Goal: Task Accomplishment & Management: Complete application form

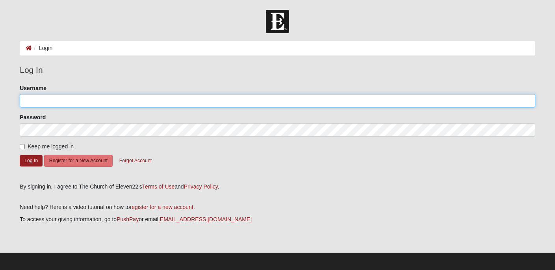
click at [106, 97] on input "Username" at bounding box center [277, 100] width 515 height 13
type input "[EMAIL_ADDRESS][DOMAIN_NAME]"
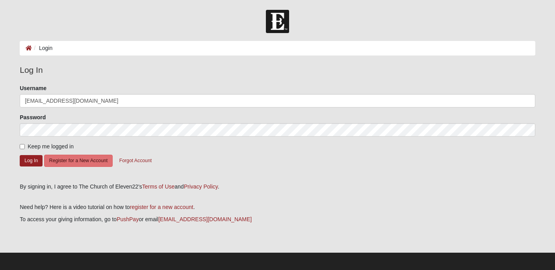
click at [96, 167] on form "Please correct the following: Username [EMAIL_ADDRESS][DOMAIN_NAME] Password Ke…" at bounding box center [277, 130] width 515 height 93
click at [92, 161] on button "Register for a New Account" at bounding box center [78, 161] width 69 height 12
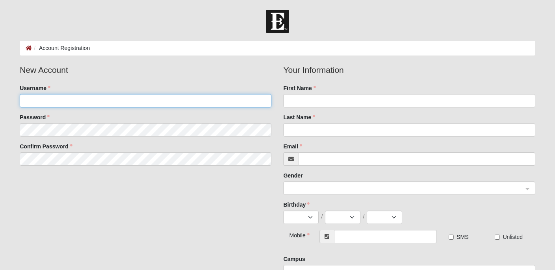
click at [95, 96] on input "Username" at bounding box center [146, 100] width 252 height 13
type input "[EMAIL_ADDRESS][DOMAIN_NAME]"
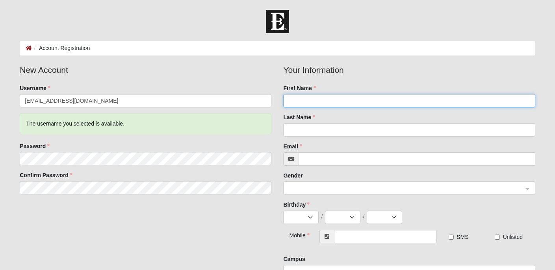
click at [332, 95] on input "First Name" at bounding box center [409, 100] width 252 height 13
type input "[PERSON_NAME]"
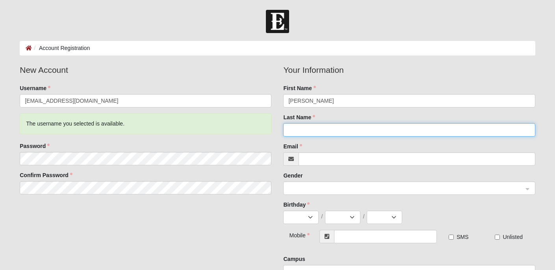
type input "Brown"
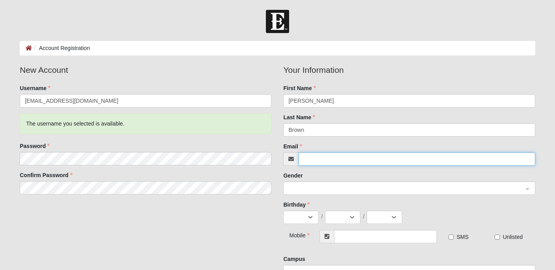
type input "[EMAIL_ADDRESS][DOMAIN_NAME]"
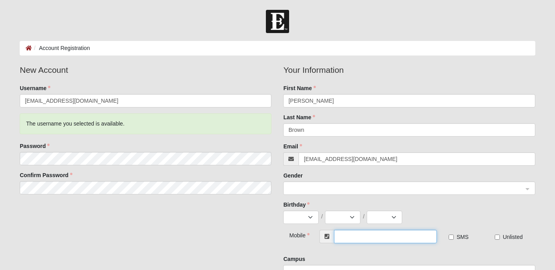
type input "[PHONE_NUMBER]"
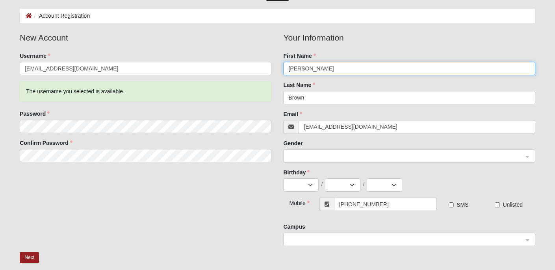
scroll to position [36, 0]
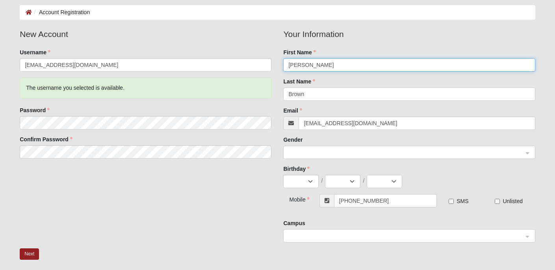
click at [345, 155] on span at bounding box center [405, 152] width 234 height 9
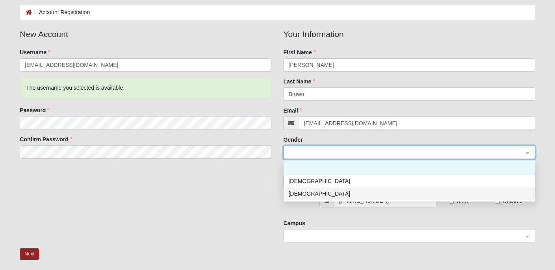
click at [330, 196] on div "[DEMOGRAPHIC_DATA]" at bounding box center [409, 193] width 242 height 9
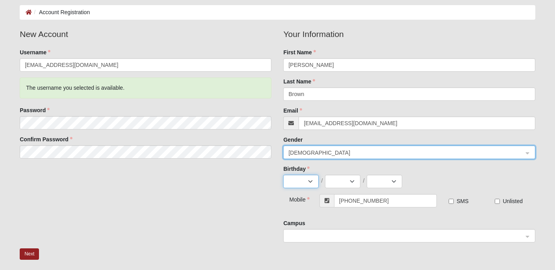
click at [302, 180] on select "Jan Feb Mar Apr May Jun [DATE] Aug Sep Oct Nov Dec" at bounding box center [300, 181] width 35 height 13
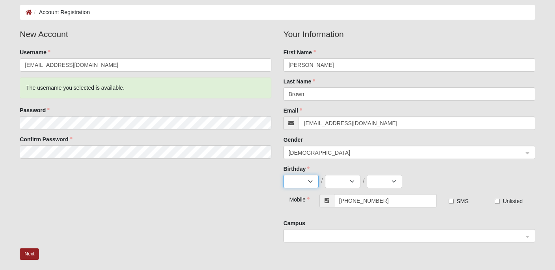
select select "3"
click at [344, 183] on select "1 2 3 4 5 6 7 8 9 10 11 12 13 14 15 16 17 18 19 20 21 22 23 24 25 26 27 28 29 3…" at bounding box center [342, 181] width 35 height 13
select select "1"
click at [390, 181] on select "2025 2024 2023 2022 2021 2020 2019 2018 2017 2016 2015 2014 2013 2012 2011 2010…" at bounding box center [384, 181] width 35 height 13
select select "2001"
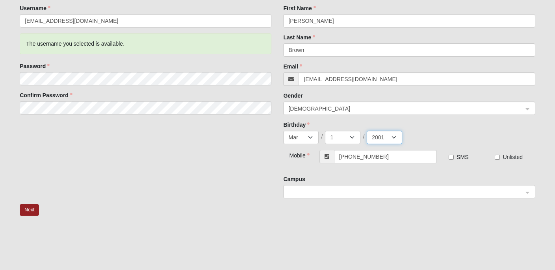
scroll to position [81, 0]
click at [376, 197] on span at bounding box center [406, 190] width 237 height 13
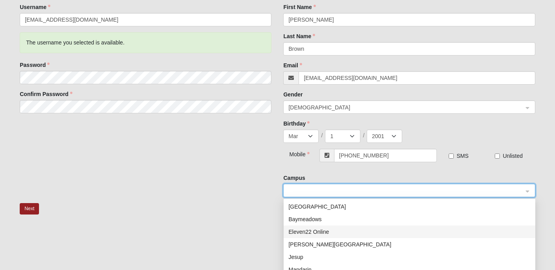
click at [363, 231] on div "Eleven22 Online" at bounding box center [409, 232] width 242 height 9
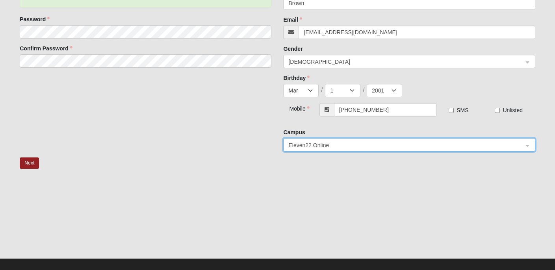
scroll to position [128, 0]
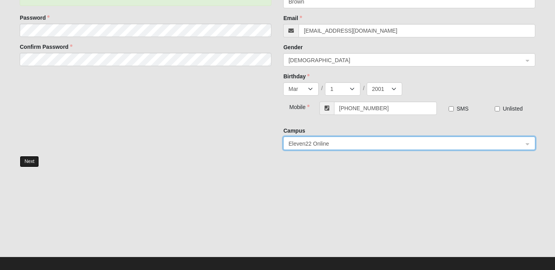
click at [34, 165] on button "Next" at bounding box center [29, 161] width 19 height 11
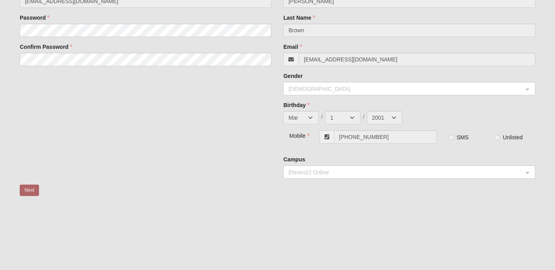
scroll to position [0, 0]
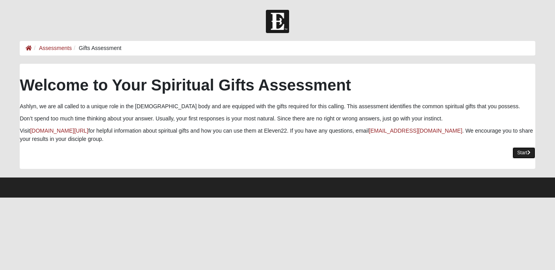
click at [515, 152] on link "Start" at bounding box center [523, 152] width 23 height 11
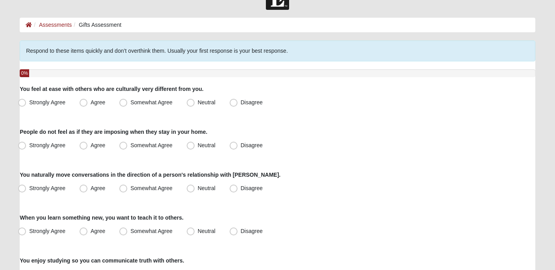
scroll to position [24, 0]
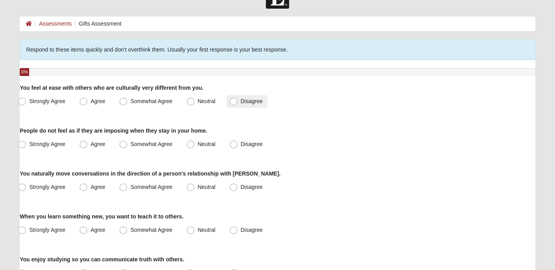
click at [237, 107] on label "Disagree" at bounding box center [246, 101] width 41 height 13
click at [237, 104] on input "Disagree" at bounding box center [235, 101] width 5 height 5
radio input "true"
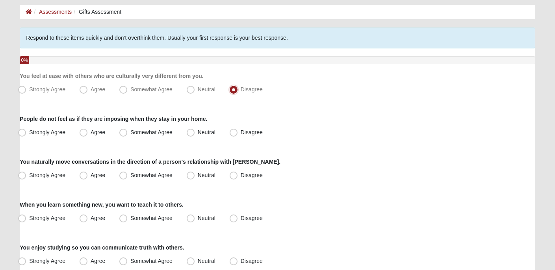
scroll to position [40, 0]
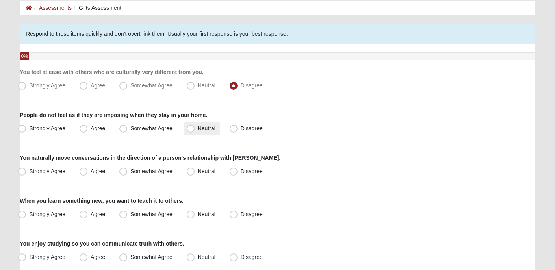
click at [198, 130] on span "Neutral" at bounding box center [207, 128] width 18 height 6
click at [194, 130] on input "Neutral" at bounding box center [192, 128] width 5 height 5
radio input "true"
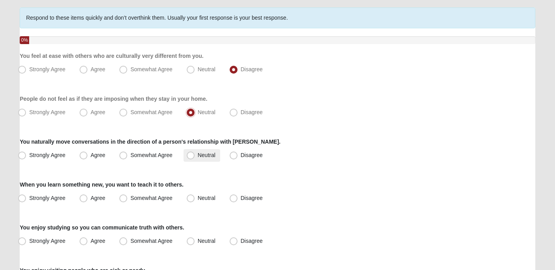
scroll to position [59, 0]
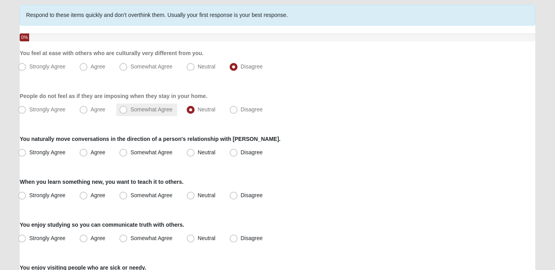
click at [130, 108] on span "Somewhat Agree" at bounding box center [151, 109] width 42 height 6
click at [123, 108] on input "Somewhat Agree" at bounding box center [124, 109] width 5 height 5
radio input "true"
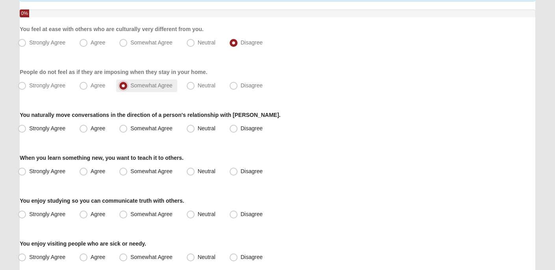
scroll to position [84, 0]
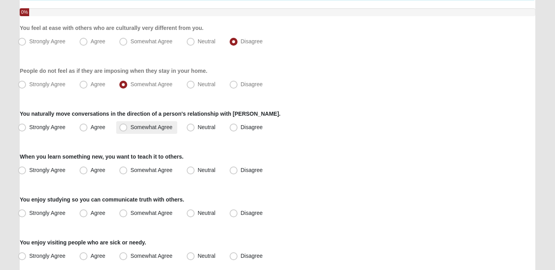
click at [152, 133] on label "Somewhat Agree" at bounding box center [146, 127] width 61 height 13
click at [128, 130] on input "Somewhat Agree" at bounding box center [124, 127] width 5 height 5
radio input "true"
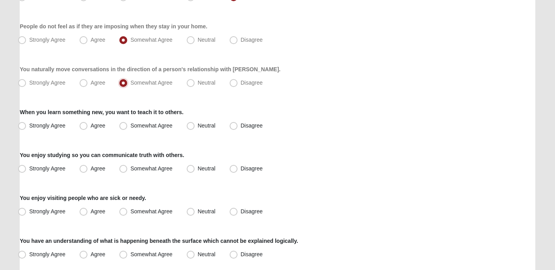
scroll to position [134, 0]
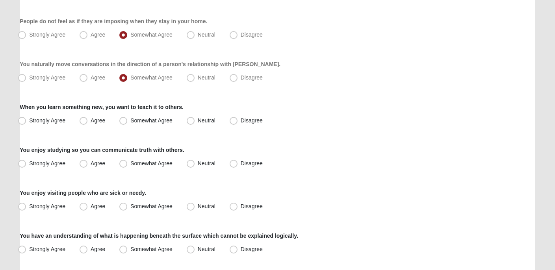
click at [37, 122] on span "Strongly Agree" at bounding box center [47, 120] width 36 height 6
click at [26, 122] on input "Strongly Agree" at bounding box center [23, 120] width 5 height 5
radio input "true"
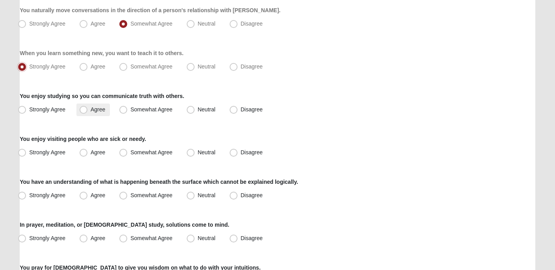
scroll to position [189, 0]
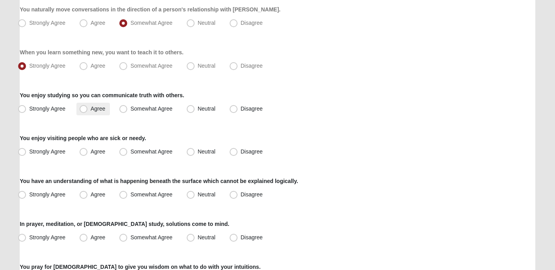
click at [93, 115] on label "Agree" at bounding box center [92, 109] width 33 height 13
click at [88, 111] on input "Agree" at bounding box center [85, 108] width 5 height 5
radio input "true"
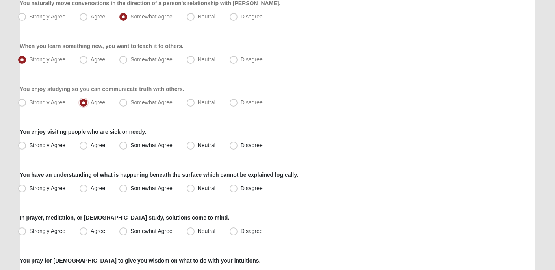
scroll to position [196, 0]
click at [91, 146] on span "Agree" at bounding box center [98, 144] width 15 height 6
click at [83, 146] on input "Agree" at bounding box center [85, 144] width 5 height 5
radio input "true"
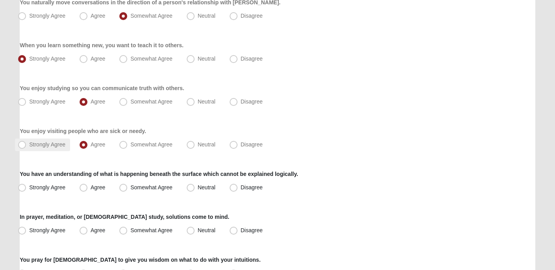
click at [52, 145] on span "Strongly Agree" at bounding box center [47, 144] width 36 height 6
click at [26, 145] on input "Strongly Agree" at bounding box center [23, 144] width 5 height 5
radio input "true"
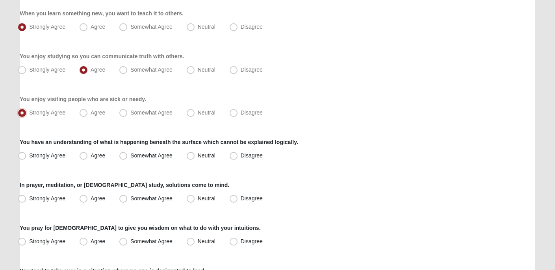
scroll to position [232, 0]
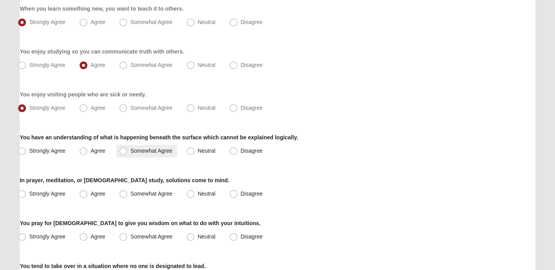
click at [130, 150] on span "Somewhat Agree" at bounding box center [151, 151] width 42 height 6
click at [123, 150] on input "Somewhat Agree" at bounding box center [124, 150] width 5 height 5
radio input "true"
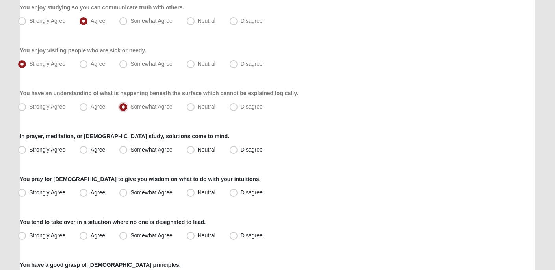
scroll to position [278, 0]
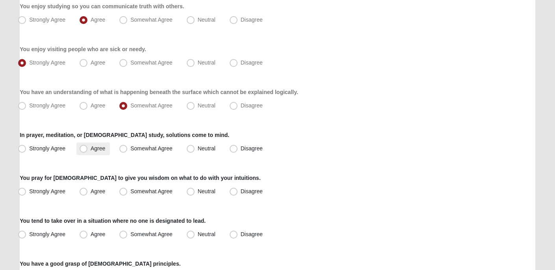
click at [94, 147] on span "Agree" at bounding box center [98, 148] width 15 height 6
click at [88, 147] on input "Agree" at bounding box center [85, 148] width 5 height 5
radio input "true"
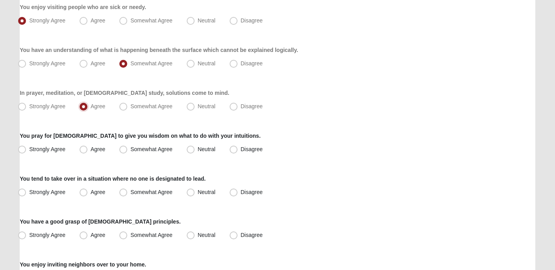
scroll to position [321, 0]
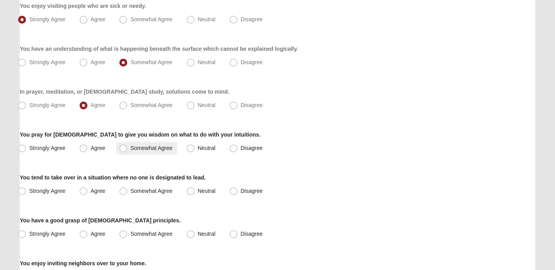
click at [165, 145] on span "Somewhat Agree" at bounding box center [151, 148] width 42 height 6
click at [128, 146] on input "Somewhat Agree" at bounding box center [124, 148] width 5 height 5
radio input "true"
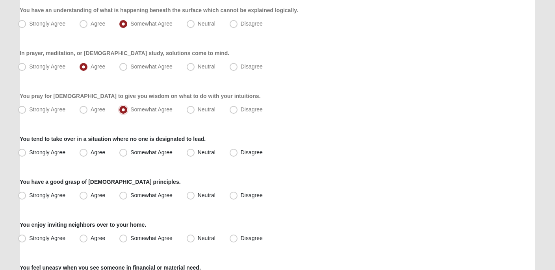
scroll to position [362, 0]
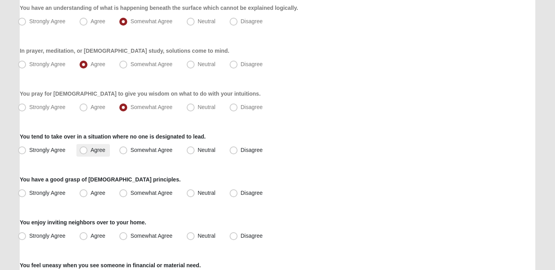
click at [104, 152] on span "Agree" at bounding box center [98, 150] width 15 height 6
click at [88, 152] on input "Agree" at bounding box center [85, 150] width 5 height 5
radio input "true"
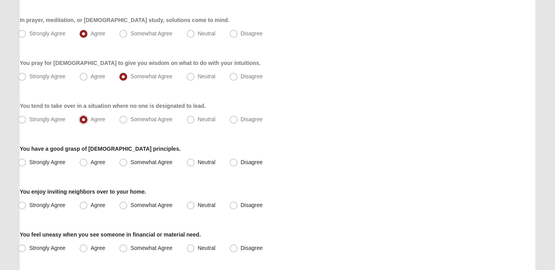
scroll to position [393, 0]
click at [98, 166] on label "Agree" at bounding box center [92, 162] width 33 height 13
click at [88, 164] on input "Agree" at bounding box center [85, 161] width 5 height 5
radio input "true"
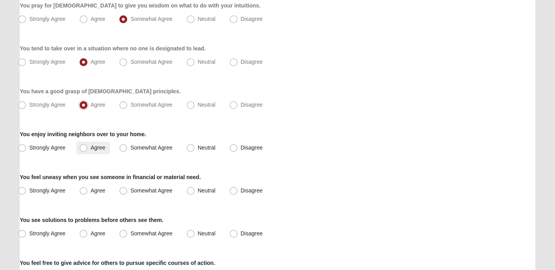
scroll to position [454, 0]
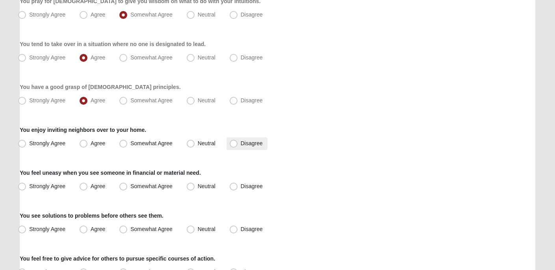
click at [248, 146] on span "Disagree" at bounding box center [252, 143] width 22 height 6
click at [238, 146] on input "Disagree" at bounding box center [235, 143] width 5 height 5
radio input "true"
click at [200, 148] on label "Neutral" at bounding box center [201, 143] width 37 height 13
click at [195, 146] on input "Neutral" at bounding box center [192, 143] width 5 height 5
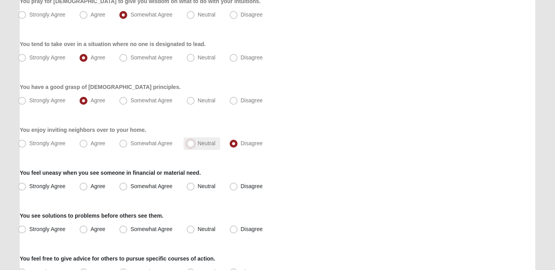
radio input "true"
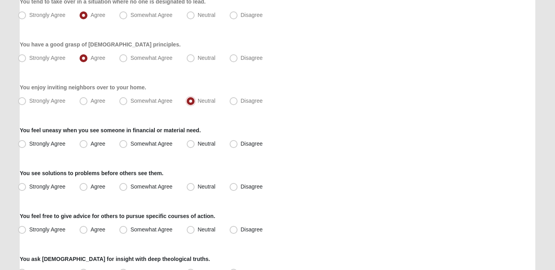
scroll to position [497, 0]
click at [39, 148] on label "Strongly Agree" at bounding box center [42, 143] width 55 height 13
click at [26, 146] on input "Strongly Agree" at bounding box center [23, 143] width 5 height 5
radio input "true"
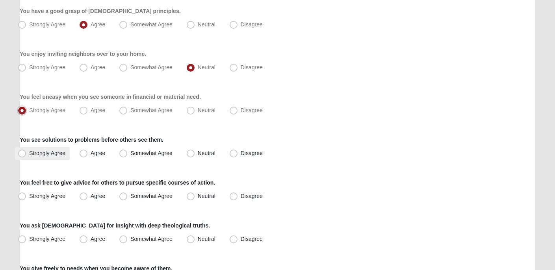
scroll to position [531, 0]
click at [89, 115] on label "Agree" at bounding box center [92, 110] width 33 height 13
click at [88, 113] on input "Agree" at bounding box center [85, 109] width 5 height 5
radio input "true"
click at [91, 154] on span "Agree" at bounding box center [98, 153] width 15 height 6
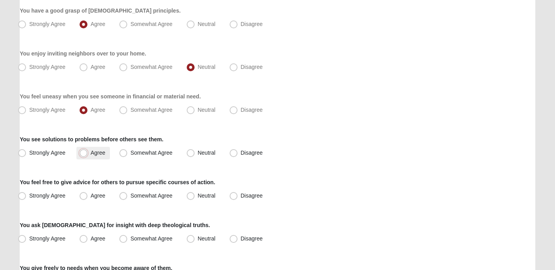
click at [83, 154] on input "Agree" at bounding box center [85, 152] width 5 height 5
radio input "true"
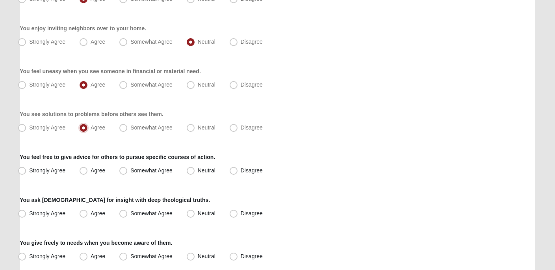
scroll to position [565, 0]
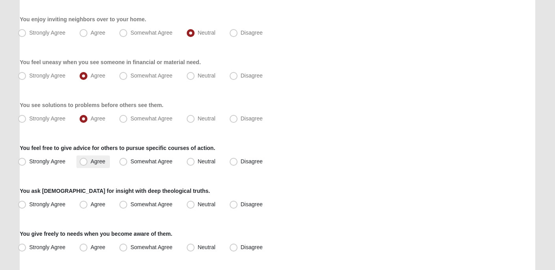
click at [90, 164] on label "Agree" at bounding box center [92, 162] width 33 height 13
click at [88, 164] on input "Agree" at bounding box center [85, 161] width 5 height 5
radio input "true"
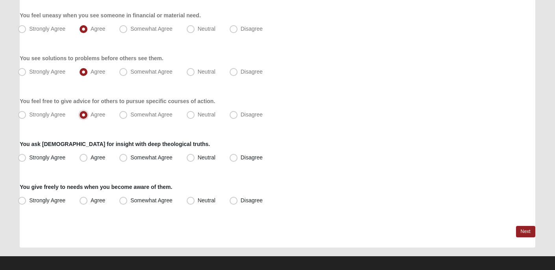
scroll to position [613, 0]
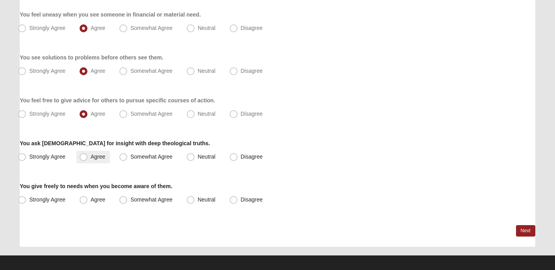
click at [96, 157] on span "Agree" at bounding box center [98, 157] width 15 height 6
click at [88, 157] on input "Agree" at bounding box center [85, 156] width 5 height 5
radio input "true"
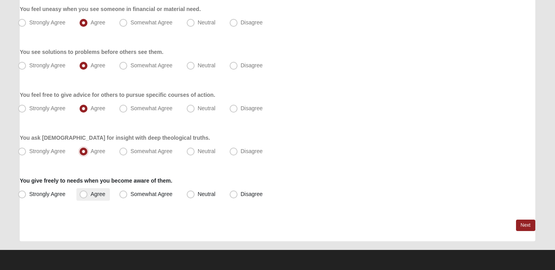
scroll to position [618, 0]
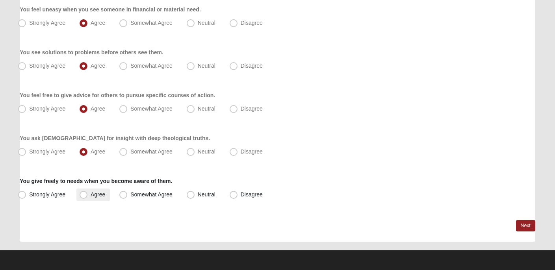
click at [109, 195] on label "Agree" at bounding box center [92, 195] width 33 height 13
click at [88, 195] on input "Agree" at bounding box center [85, 194] width 5 height 5
radio input "true"
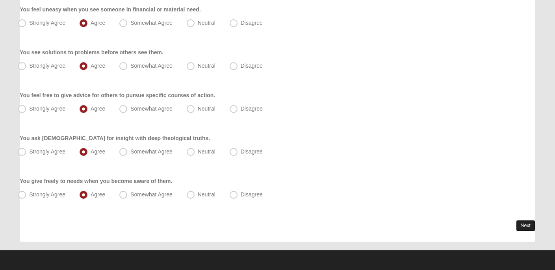
click at [522, 226] on link "Next" at bounding box center [525, 225] width 19 height 11
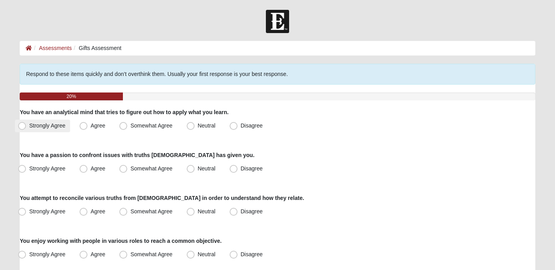
click at [56, 129] on label "Strongly Agree" at bounding box center [42, 126] width 55 height 13
click at [26, 128] on input "Strongly Agree" at bounding box center [23, 125] width 5 height 5
radio input "true"
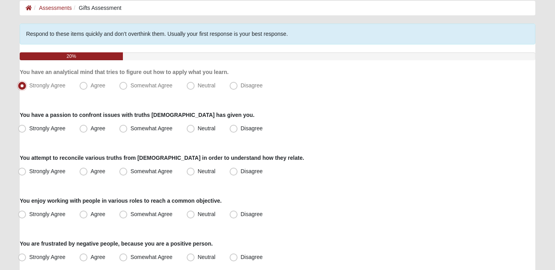
scroll to position [41, 0]
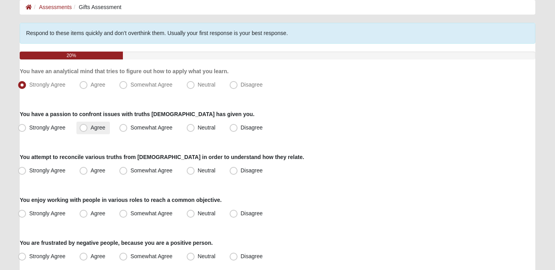
click at [91, 126] on span "Agree" at bounding box center [98, 127] width 15 height 6
click at [86, 126] on input "Agree" at bounding box center [85, 127] width 5 height 5
radio input "true"
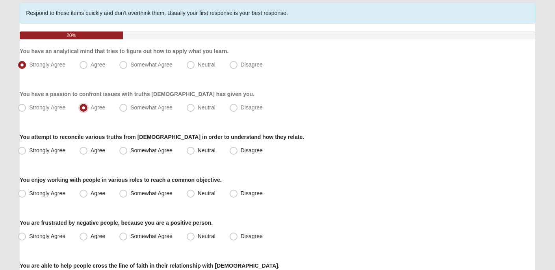
scroll to position [66, 0]
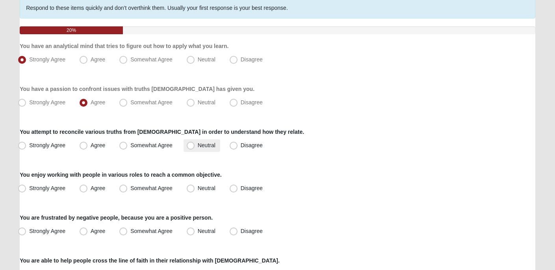
click at [198, 148] on span "Neutral" at bounding box center [207, 145] width 18 height 6
click at [190, 148] on input "Neutral" at bounding box center [192, 145] width 5 height 5
radio input "true"
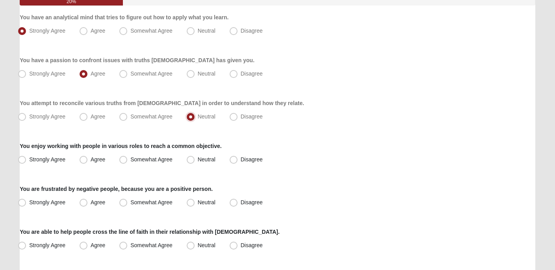
scroll to position [96, 0]
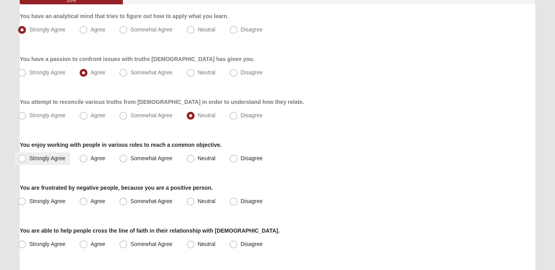
click at [69, 159] on label "Strongly Agree" at bounding box center [42, 158] width 55 height 13
click at [26, 159] on input "Strongly Agree" at bounding box center [23, 158] width 5 height 5
radio input "true"
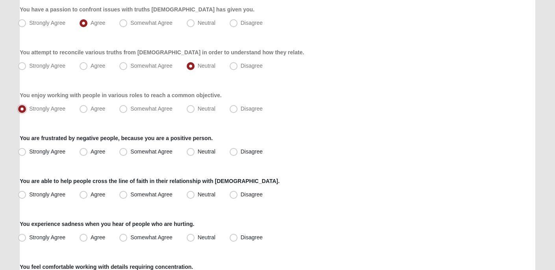
scroll to position [146, 0]
click at [91, 154] on span "Agree" at bounding box center [98, 151] width 15 height 6
click at [83, 154] on input "Agree" at bounding box center [85, 151] width 5 height 5
radio input "true"
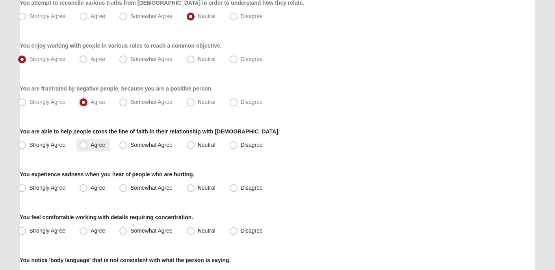
scroll to position [196, 0]
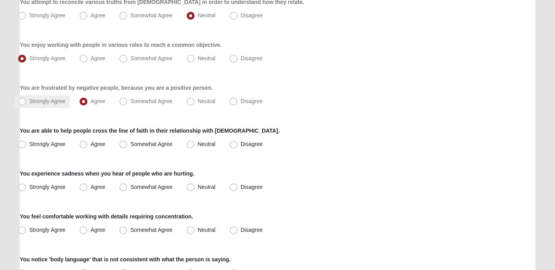
click at [49, 106] on label "Strongly Agree" at bounding box center [42, 101] width 55 height 13
click at [26, 104] on input "Strongly Agree" at bounding box center [23, 101] width 5 height 5
radio input "true"
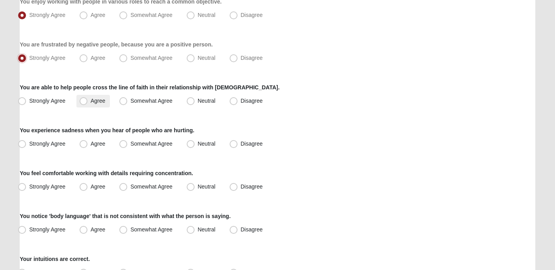
scroll to position [241, 0]
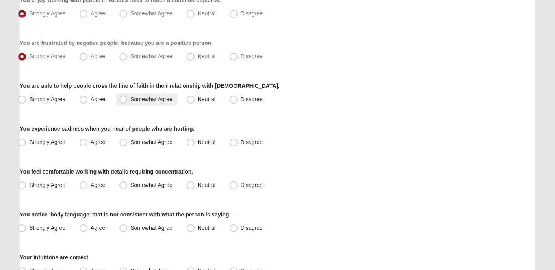
click at [131, 100] on span "Somewhat Agree" at bounding box center [151, 99] width 42 height 6
click at [128, 100] on input "Somewhat Agree" at bounding box center [124, 99] width 5 height 5
radio input "true"
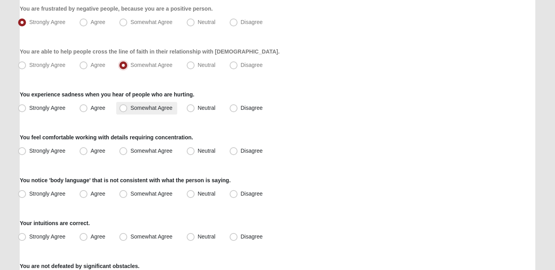
scroll to position [278, 0]
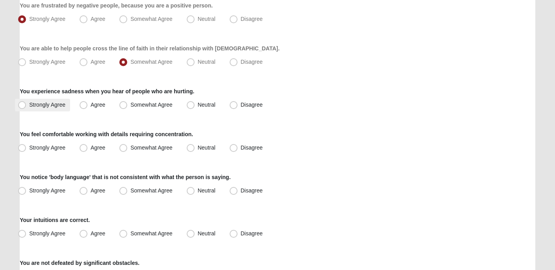
click at [46, 109] on label "Strongly Agree" at bounding box center [42, 105] width 55 height 13
click at [26, 107] on input "Strongly Agree" at bounding box center [23, 104] width 5 height 5
radio input "true"
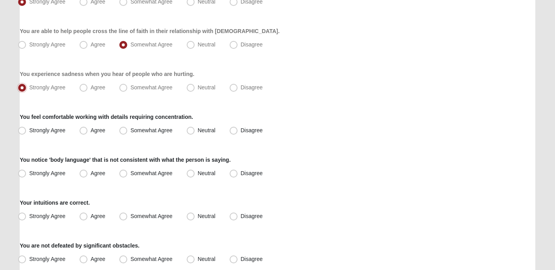
scroll to position [296, 0]
click at [91, 134] on label "Agree" at bounding box center [92, 130] width 33 height 13
click at [88, 132] on input "Agree" at bounding box center [85, 129] width 5 height 5
radio input "true"
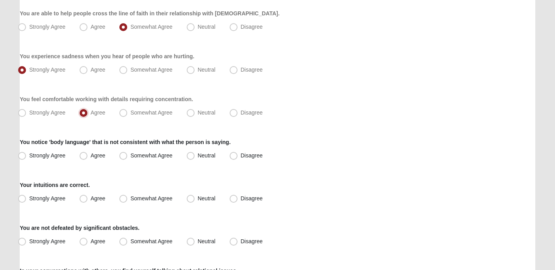
scroll to position [314, 0]
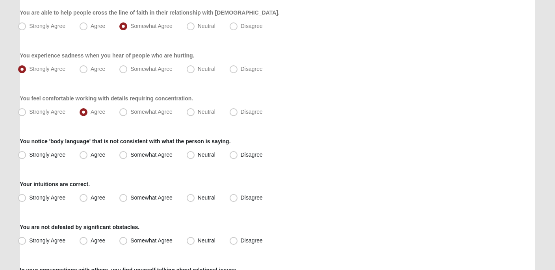
click at [52, 162] on div "Respond to these items quickly and don’t overthink them. Usually your first res…" at bounding box center [277, 148] width 515 height 796
click at [50, 157] on span "Strongly Agree" at bounding box center [47, 155] width 36 height 6
click at [26, 157] on input "Strongly Agree" at bounding box center [23, 154] width 5 height 5
radio input "true"
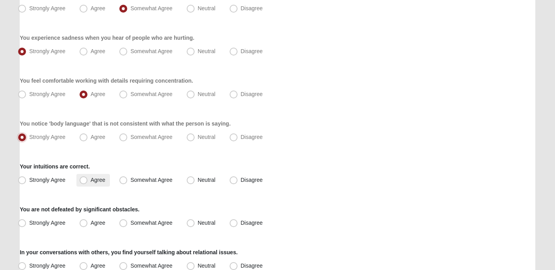
scroll to position [331, 0]
click at [94, 182] on span "Agree" at bounding box center [98, 181] width 15 height 6
click at [88, 182] on input "Agree" at bounding box center [85, 180] width 5 height 5
radio input "true"
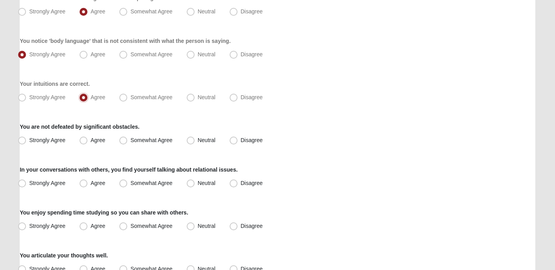
scroll to position [417, 0]
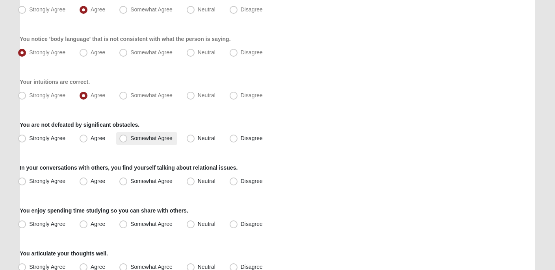
click at [128, 137] on label "Somewhat Agree" at bounding box center [146, 138] width 61 height 13
click at [128, 137] on input "Somewhat Agree" at bounding box center [124, 138] width 5 height 5
radio input "true"
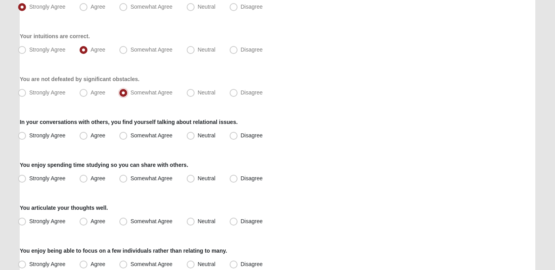
scroll to position [464, 0]
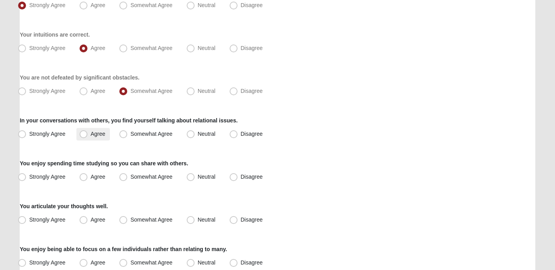
click at [93, 133] on span "Agree" at bounding box center [98, 134] width 15 height 6
click at [88, 133] on input "Agree" at bounding box center [85, 133] width 5 height 5
radio input "true"
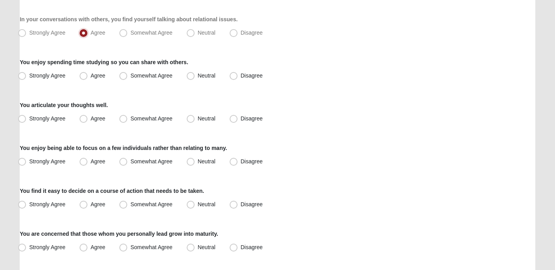
scroll to position [569, 0]
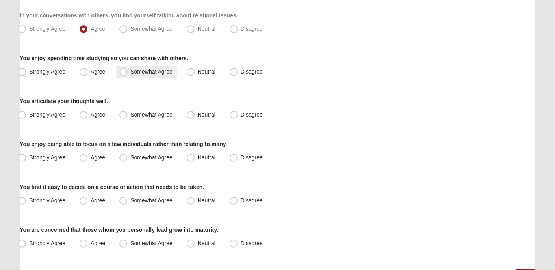
click at [130, 75] on span "Somewhat Agree" at bounding box center [151, 72] width 42 height 6
click at [122, 74] on input "Somewhat Agree" at bounding box center [124, 71] width 5 height 5
radio input "true"
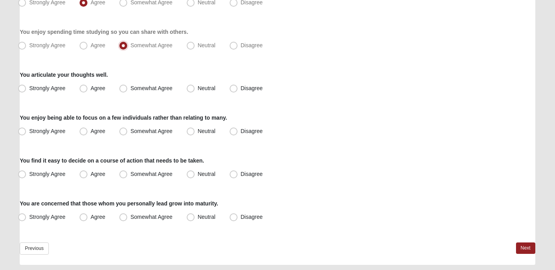
scroll to position [595, 0]
click at [157, 90] on span "Somewhat Agree" at bounding box center [151, 88] width 42 height 6
click at [128, 90] on input "Somewhat Agree" at bounding box center [124, 88] width 5 height 5
radio input "true"
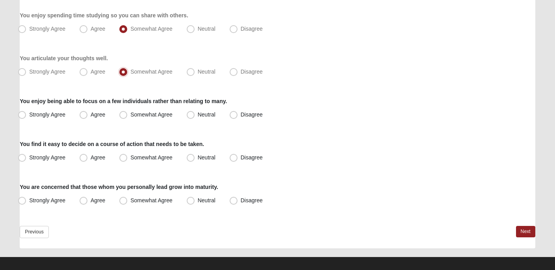
scroll to position [619, 0]
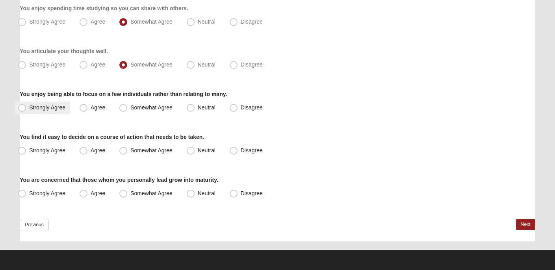
click at [28, 109] on label "Strongly Agree" at bounding box center [42, 108] width 55 height 13
click at [26, 109] on input "Strongly Agree" at bounding box center [23, 107] width 5 height 5
radio input "true"
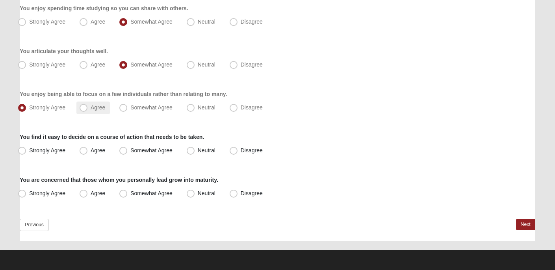
click at [88, 108] on label "Agree" at bounding box center [92, 108] width 33 height 13
click at [88, 108] on input "Agree" at bounding box center [85, 107] width 5 height 5
radio input "true"
click at [172, 146] on label "Somewhat Agree" at bounding box center [146, 150] width 61 height 13
click at [128, 148] on input "Somewhat Agree" at bounding box center [124, 150] width 5 height 5
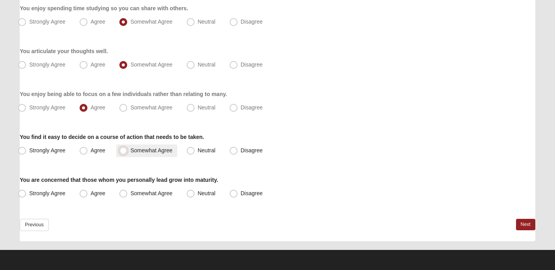
radio input "true"
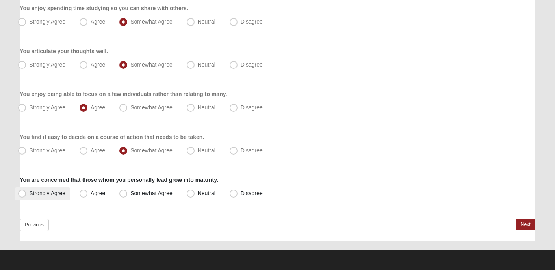
click at [56, 194] on span "Strongly Agree" at bounding box center [47, 193] width 36 height 6
click at [26, 194] on input "Strongly Agree" at bounding box center [23, 193] width 5 height 5
radio input "true"
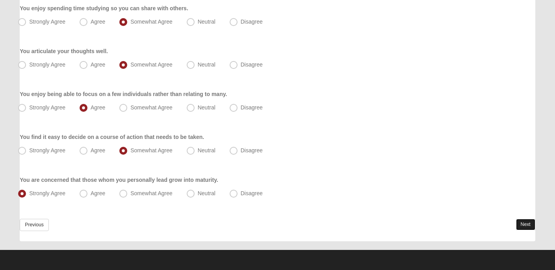
click at [530, 222] on link "Next" at bounding box center [525, 224] width 19 height 11
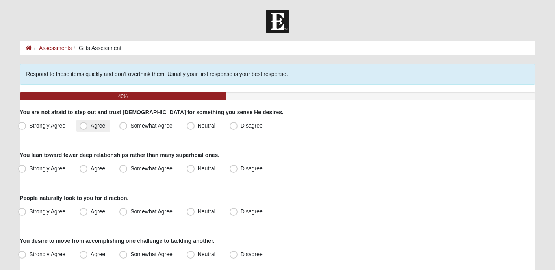
click at [107, 124] on label "Agree" at bounding box center [92, 126] width 33 height 13
click at [88, 124] on input "Agree" at bounding box center [85, 125] width 5 height 5
radio input "true"
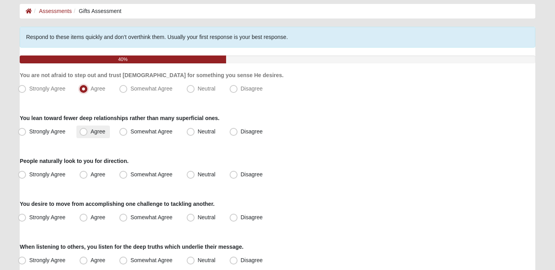
scroll to position [43, 0]
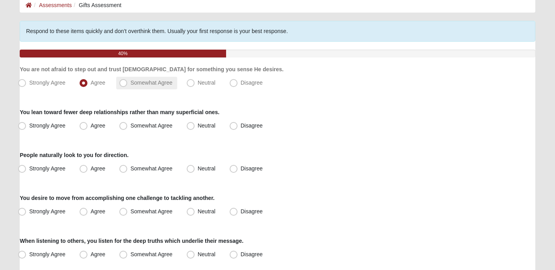
click at [127, 87] on label "Somewhat Agree" at bounding box center [146, 83] width 61 height 13
click at [127, 85] on input "Somewhat Agree" at bounding box center [124, 82] width 5 height 5
radio input "true"
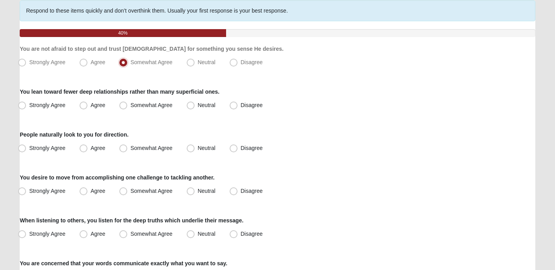
scroll to position [65, 0]
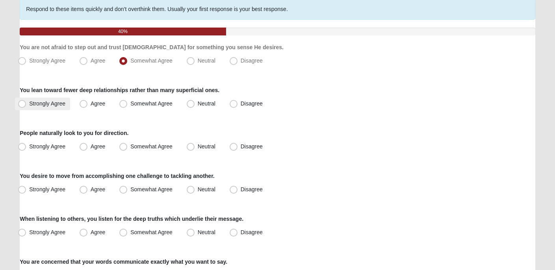
click at [58, 107] on label "Strongly Agree" at bounding box center [42, 104] width 55 height 13
click at [26, 106] on input "Strongly Agree" at bounding box center [23, 103] width 5 height 5
radio input "true"
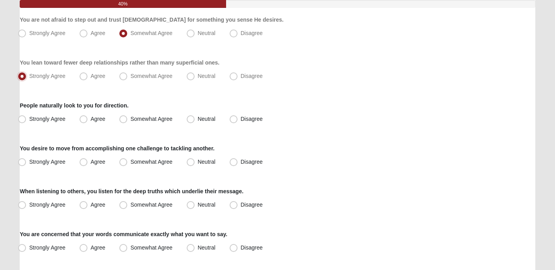
scroll to position [99, 0]
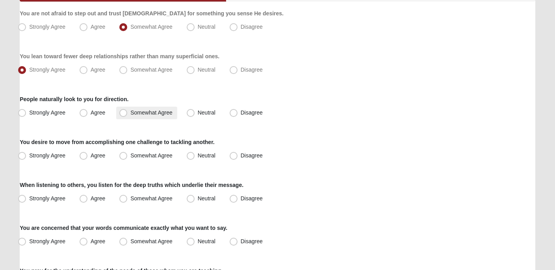
click at [130, 115] on span "Somewhat Agree" at bounding box center [151, 112] width 42 height 6
click at [127, 115] on input "Somewhat Agree" at bounding box center [124, 112] width 5 height 5
radio input "true"
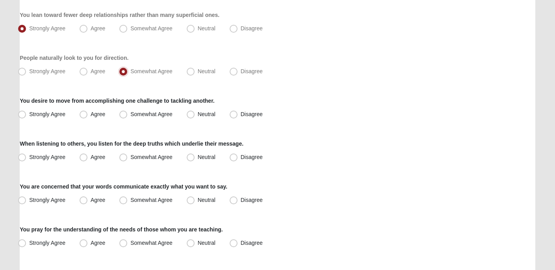
scroll to position [139, 0]
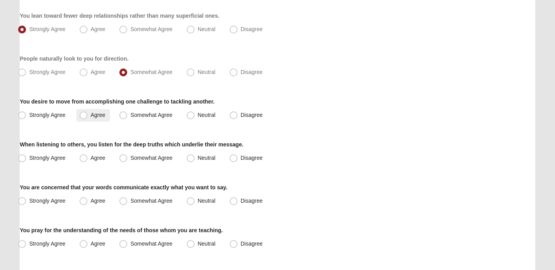
click at [91, 116] on span "Agree" at bounding box center [98, 115] width 15 height 6
click at [83, 116] on input "Agree" at bounding box center [85, 115] width 5 height 5
radio input "true"
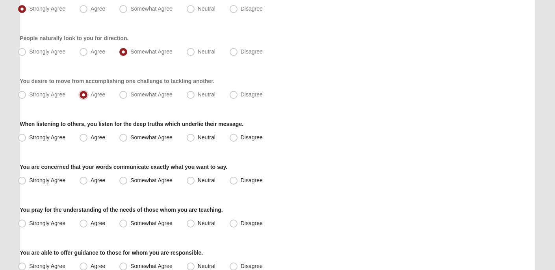
scroll to position [160, 0]
click at [86, 131] on label "Agree" at bounding box center [92, 137] width 33 height 13
click at [86, 135] on input "Agree" at bounding box center [85, 137] width 5 height 5
radio input "true"
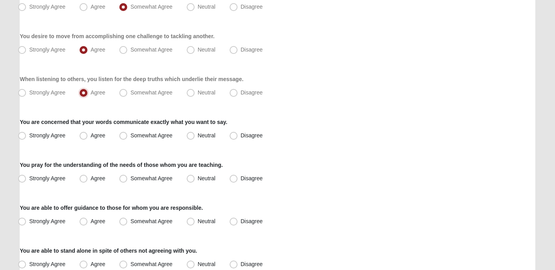
scroll to position [209, 0]
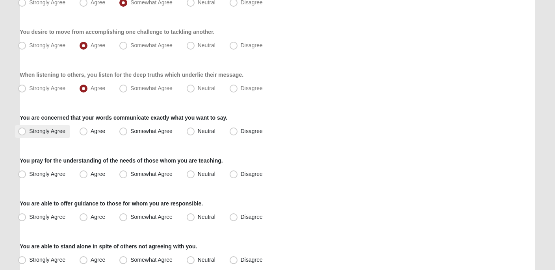
click at [61, 134] on label "Strongly Agree" at bounding box center [42, 131] width 55 height 13
click at [26, 134] on input "Strongly Agree" at bounding box center [23, 131] width 5 height 5
radio input "true"
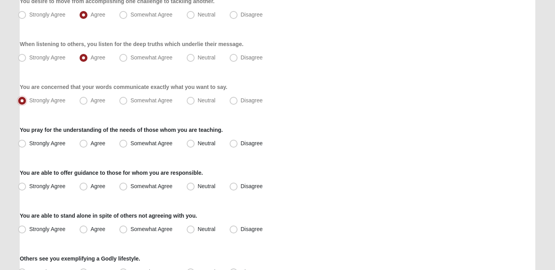
scroll to position [251, 0]
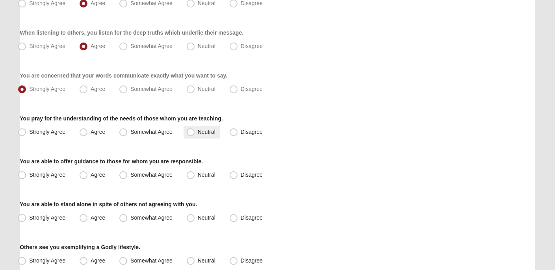
click at [198, 131] on span "Neutral" at bounding box center [207, 132] width 18 height 6
click at [190, 131] on input "Neutral" at bounding box center [192, 132] width 5 height 5
radio input "true"
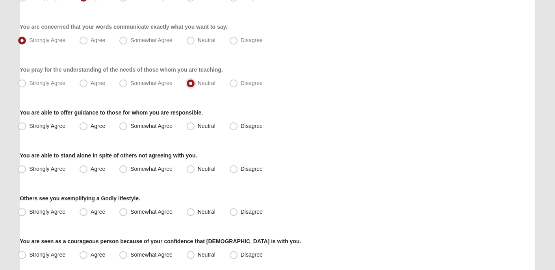
scroll to position [300, 0]
click at [100, 131] on label "Agree" at bounding box center [92, 126] width 33 height 13
click at [88, 128] on input "Agree" at bounding box center [85, 125] width 5 height 5
radio input "true"
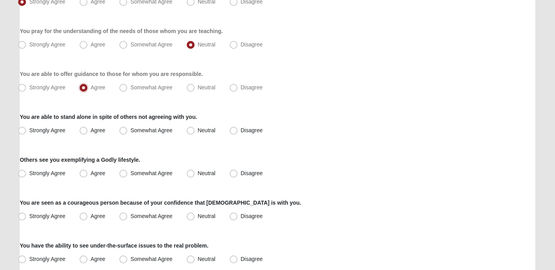
scroll to position [341, 0]
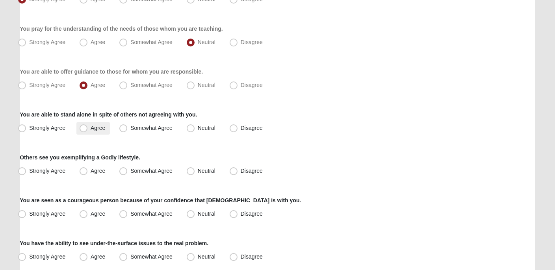
click at [91, 130] on span "Agree" at bounding box center [98, 128] width 15 height 6
click at [85, 130] on input "Agree" at bounding box center [85, 128] width 5 height 5
radio input "true"
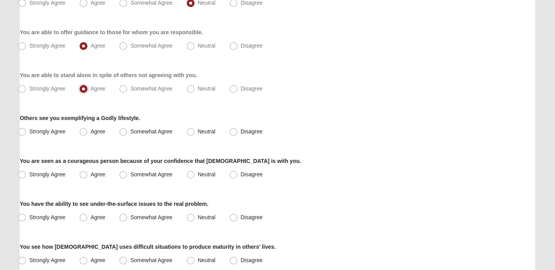
scroll to position [385, 0]
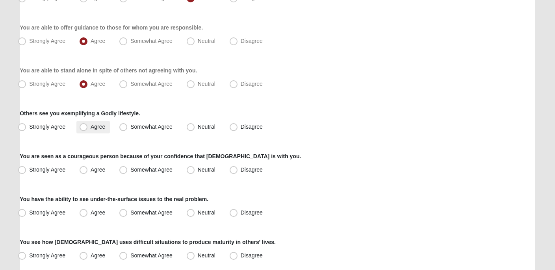
click at [91, 129] on span "Agree" at bounding box center [98, 127] width 15 height 6
click at [88, 129] on input "Agree" at bounding box center [85, 126] width 5 height 5
radio input "true"
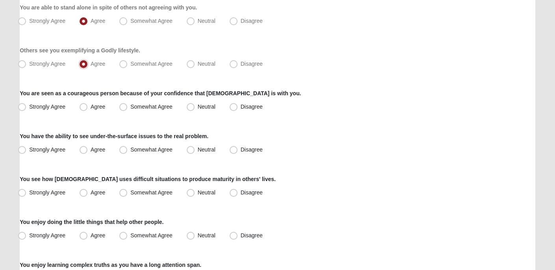
scroll to position [450, 0]
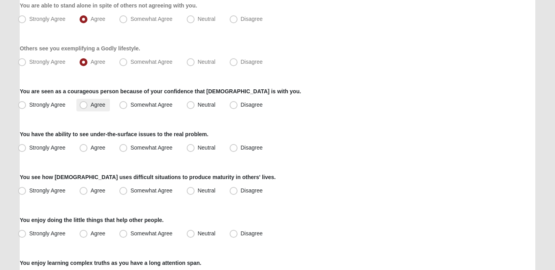
click at [95, 104] on span "Agree" at bounding box center [98, 105] width 15 height 6
click at [88, 104] on input "Agree" at bounding box center [85, 104] width 5 height 5
radio input "true"
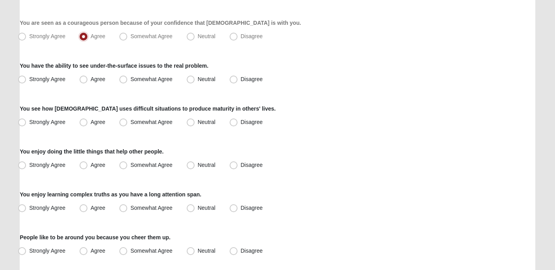
scroll to position [518, 0]
click at [91, 82] on span "Agree" at bounding box center [98, 79] width 15 height 6
click at [83, 82] on input "Agree" at bounding box center [85, 79] width 5 height 5
radio input "true"
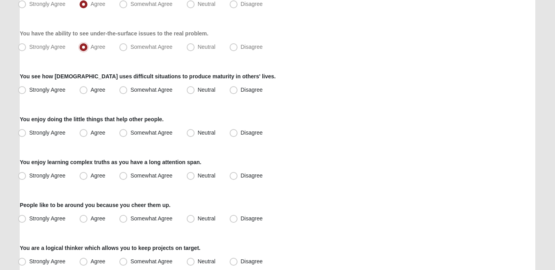
scroll to position [552, 0]
click at [60, 90] on span "Strongly Agree" at bounding box center [47, 89] width 36 height 6
click at [26, 90] on input "Strongly Agree" at bounding box center [23, 89] width 5 height 5
radio input "true"
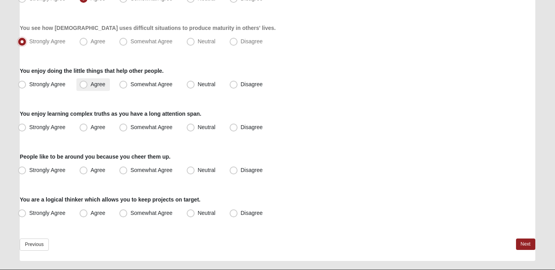
scroll to position [601, 0]
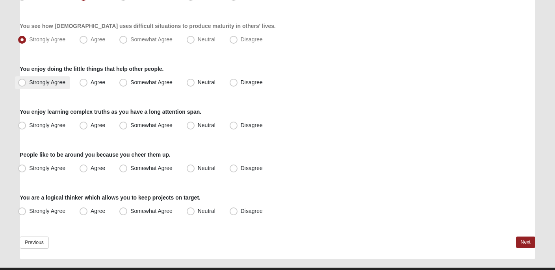
click at [61, 79] on span "Strongly Agree" at bounding box center [47, 82] width 36 height 6
click at [26, 80] on input "Strongly Agree" at bounding box center [23, 82] width 5 height 5
radio input "true"
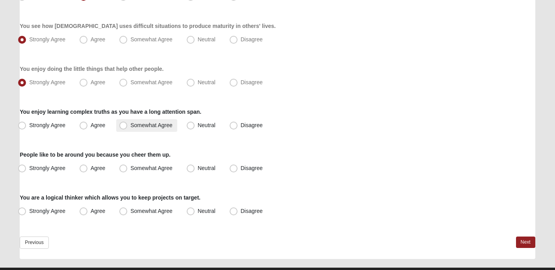
click at [119, 124] on label "Somewhat Agree" at bounding box center [146, 125] width 61 height 13
click at [122, 124] on input "Somewhat Agree" at bounding box center [124, 125] width 5 height 5
radio input "true"
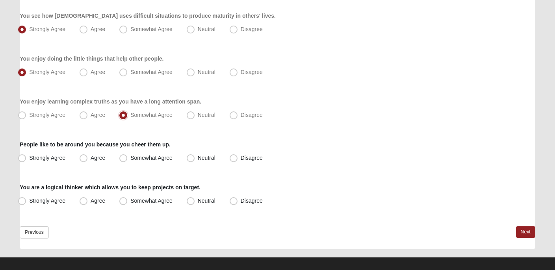
scroll to position [619, 0]
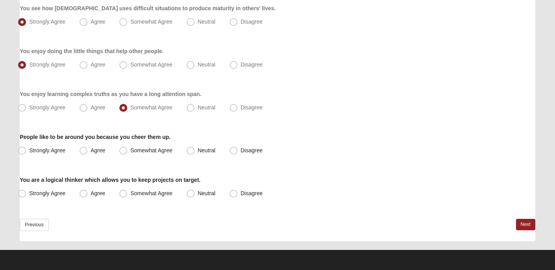
click at [109, 152] on label "Agree" at bounding box center [92, 150] width 33 height 13
click at [88, 152] on input "Agree" at bounding box center [85, 150] width 5 height 5
radio input "true"
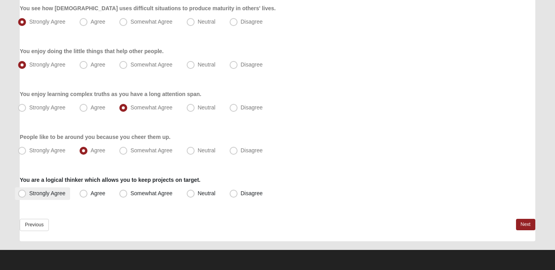
click at [57, 193] on span "Strongly Agree" at bounding box center [47, 193] width 36 height 6
click at [26, 193] on input "Strongly Agree" at bounding box center [23, 193] width 5 height 5
radio input "true"
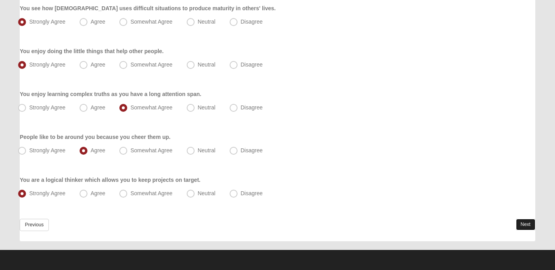
click at [520, 221] on link "Next" at bounding box center [525, 224] width 19 height 11
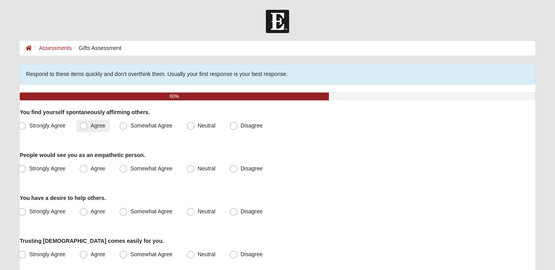
click at [91, 131] on label "Agree" at bounding box center [92, 126] width 33 height 13
click at [88, 128] on input "Agree" at bounding box center [85, 125] width 5 height 5
radio input "true"
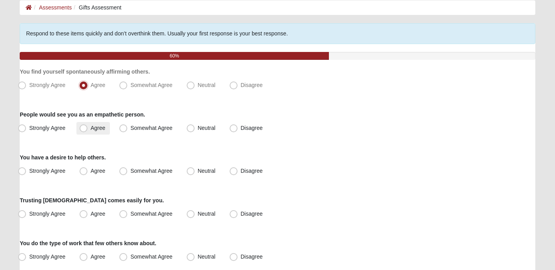
scroll to position [43, 0]
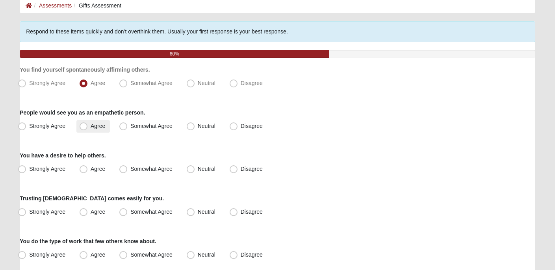
click at [96, 129] on label "Agree" at bounding box center [92, 126] width 33 height 13
click at [88, 129] on input "Agree" at bounding box center [85, 126] width 5 height 5
radio input "true"
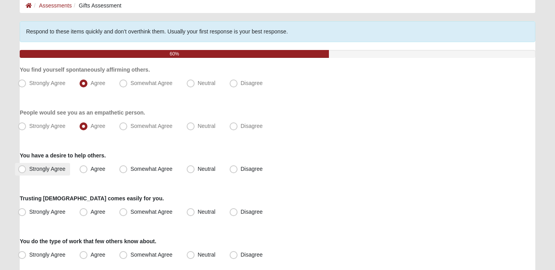
click at [46, 175] on label "Strongly Agree" at bounding box center [42, 169] width 55 height 13
click at [26, 172] on input "Strongly Agree" at bounding box center [23, 169] width 5 height 5
radio input "true"
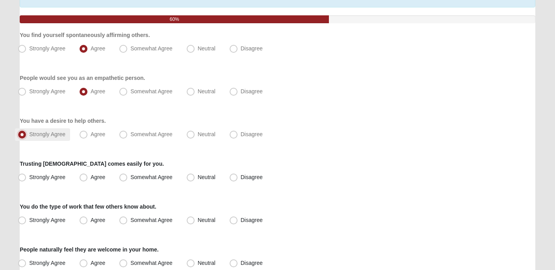
scroll to position [78, 0]
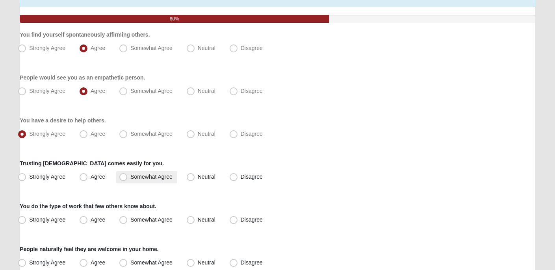
click at [151, 178] on span "Somewhat Agree" at bounding box center [151, 177] width 42 height 6
click at [128, 178] on input "Somewhat Agree" at bounding box center [124, 176] width 5 height 5
radio input "true"
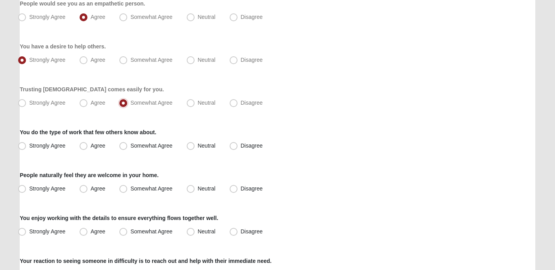
scroll to position [153, 0]
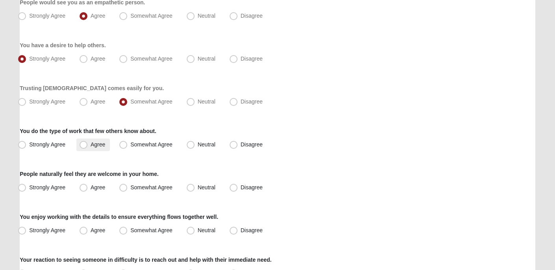
click at [100, 150] on label "Agree" at bounding box center [92, 145] width 33 height 13
click at [88, 147] on input "Agree" at bounding box center [85, 144] width 5 height 5
radio input "true"
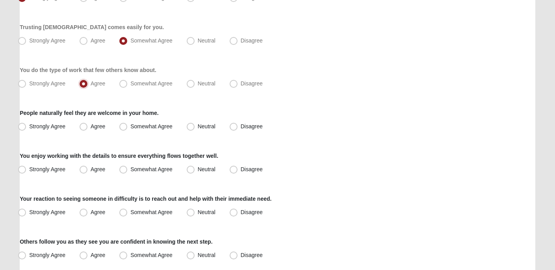
scroll to position [215, 0]
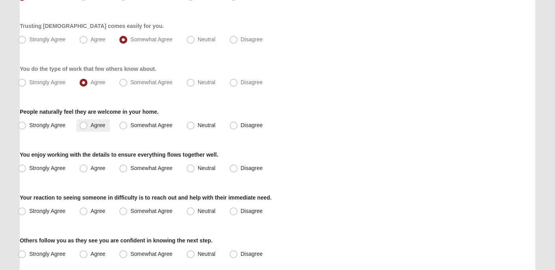
click at [93, 128] on span "Agree" at bounding box center [98, 125] width 15 height 6
click at [88, 128] on input "Agree" at bounding box center [85, 125] width 5 height 5
radio input "true"
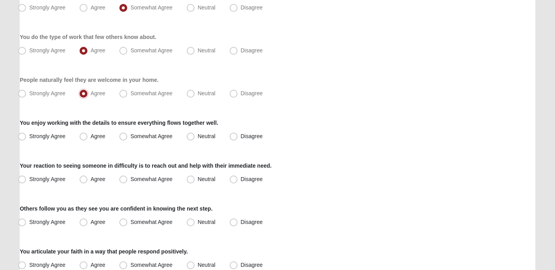
scroll to position [250, 0]
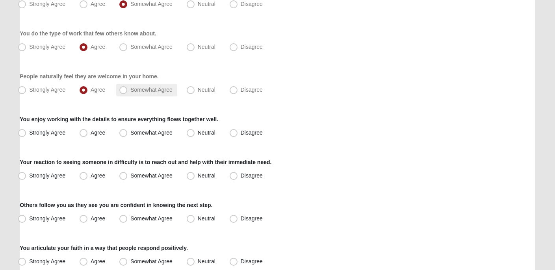
click at [130, 87] on span "Somewhat Agree" at bounding box center [151, 90] width 42 height 6
click at [123, 87] on input "Somewhat Agree" at bounding box center [124, 89] width 5 height 5
radio input "true"
click at [128, 137] on label "Somewhat Agree" at bounding box center [146, 133] width 61 height 13
click at [128, 135] on input "Somewhat Agree" at bounding box center [124, 132] width 5 height 5
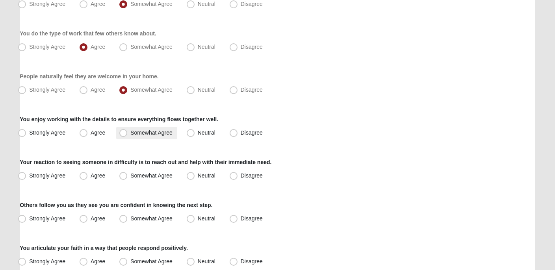
radio input "true"
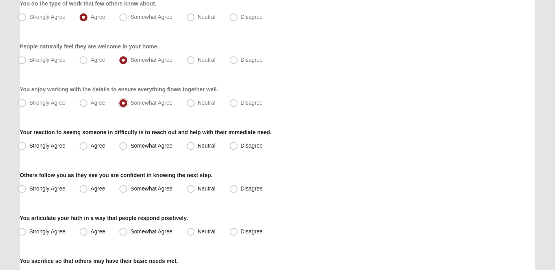
scroll to position [281, 0]
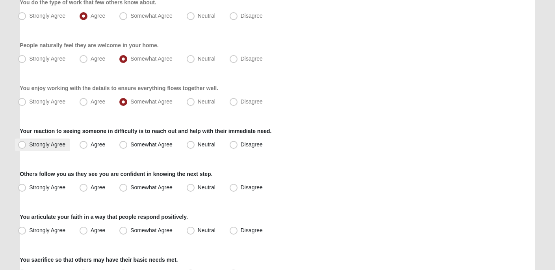
click at [66, 149] on label "Strongly Agree" at bounding box center [42, 145] width 55 height 13
click at [26, 147] on input "Strongly Agree" at bounding box center [23, 144] width 5 height 5
radio input "true"
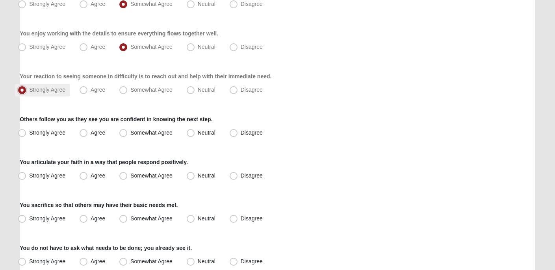
scroll to position [343, 0]
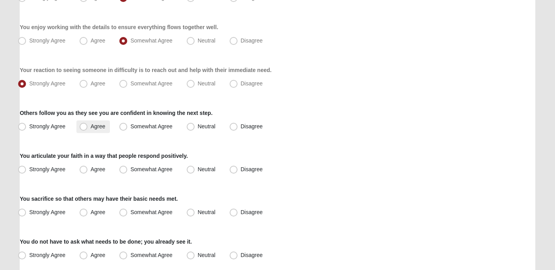
click at [99, 128] on span "Agree" at bounding box center [98, 126] width 15 height 6
click at [88, 128] on input "Agree" at bounding box center [85, 126] width 5 height 5
radio input "true"
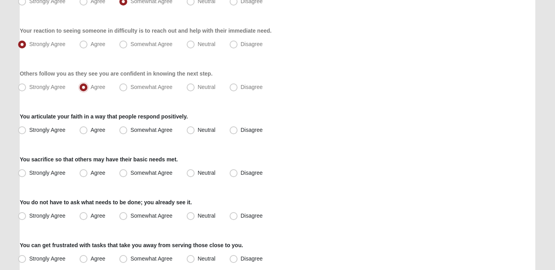
scroll to position [383, 0]
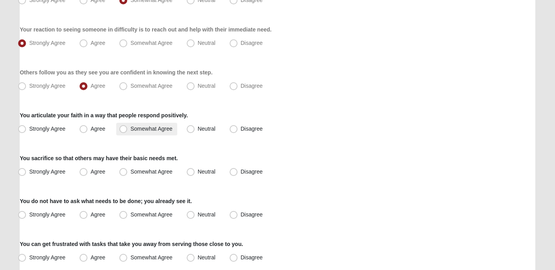
click at [168, 131] on span "Somewhat Agree" at bounding box center [151, 129] width 42 height 6
click at [128, 131] on input "Somewhat Agree" at bounding box center [124, 128] width 5 height 5
radio input "true"
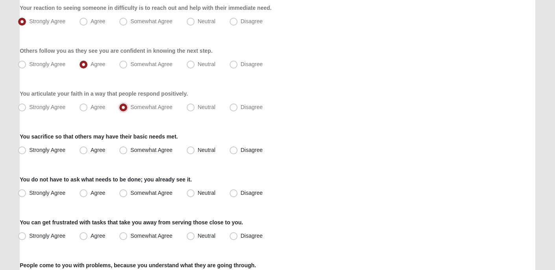
scroll to position [407, 0]
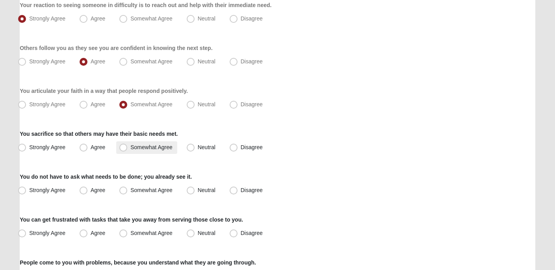
click at [151, 146] on span "Somewhat Agree" at bounding box center [151, 147] width 42 height 6
click at [128, 146] on input "Somewhat Agree" at bounding box center [124, 147] width 5 height 5
radio input "true"
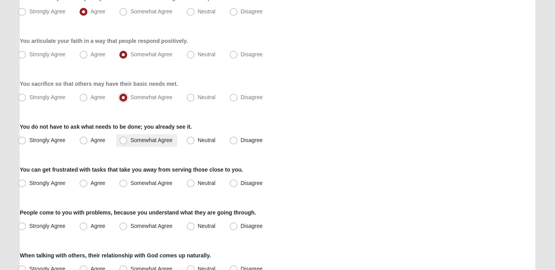
scroll to position [458, 0]
click at [137, 141] on span "Somewhat Agree" at bounding box center [151, 139] width 42 height 6
click at [128, 141] on input "Somewhat Agree" at bounding box center [124, 139] width 5 height 5
radio input "true"
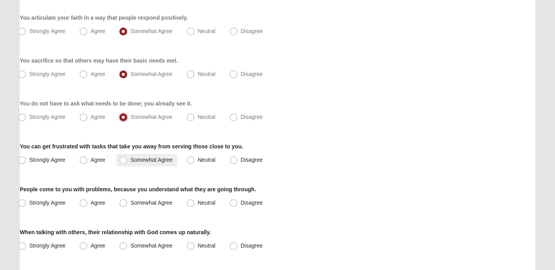
scroll to position [481, 0]
click at [130, 161] on span "Somewhat Agree" at bounding box center [151, 159] width 42 height 6
click at [122, 161] on input "Somewhat Agree" at bounding box center [124, 159] width 5 height 5
radio input "true"
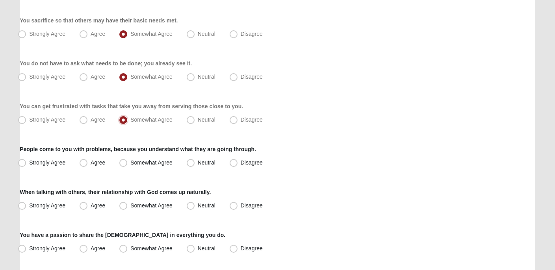
scroll to position [524, 0]
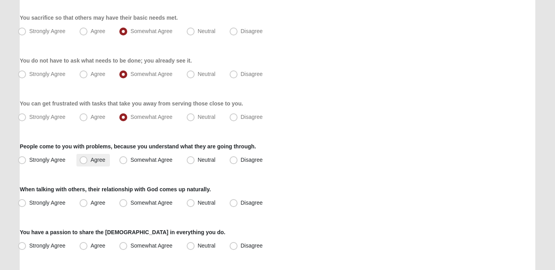
click at [96, 161] on span "Agree" at bounding box center [98, 160] width 15 height 6
click at [88, 161] on input "Agree" at bounding box center [85, 159] width 5 height 5
radio input "true"
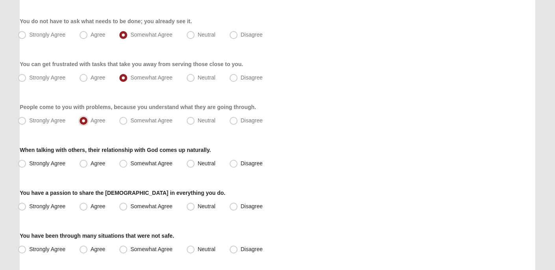
scroll to position [564, 0]
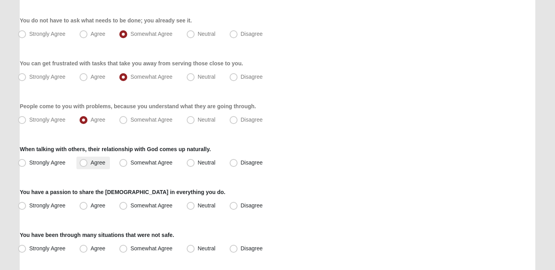
click at [91, 165] on span "Agree" at bounding box center [98, 162] width 15 height 6
click at [88, 165] on input "Agree" at bounding box center [85, 162] width 5 height 5
radio input "true"
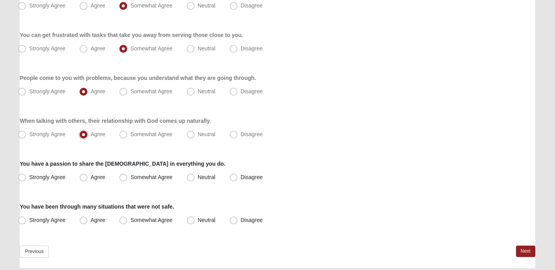
scroll to position [593, 0]
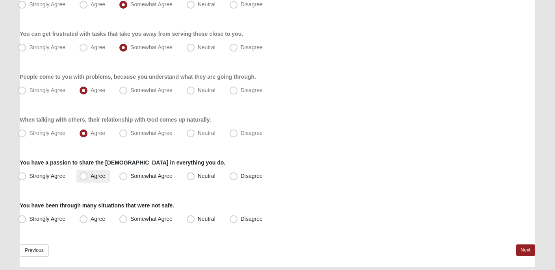
click at [79, 181] on label "Agree" at bounding box center [92, 176] width 33 height 13
click at [83, 179] on input "Agree" at bounding box center [85, 176] width 5 height 5
radio input "true"
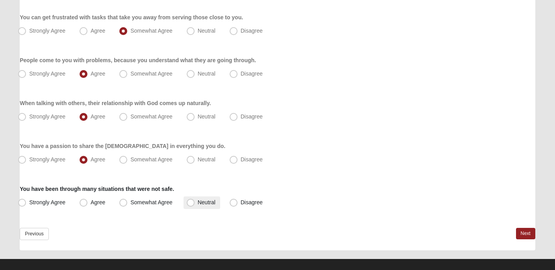
click at [214, 199] on span "Neutral" at bounding box center [207, 202] width 18 height 6
click at [195, 200] on input "Neutral" at bounding box center [192, 202] width 5 height 5
radio input "true"
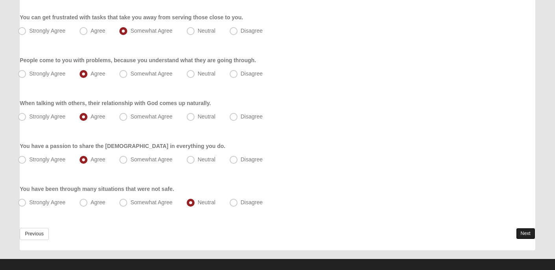
click at [526, 239] on link "Next" at bounding box center [525, 233] width 19 height 11
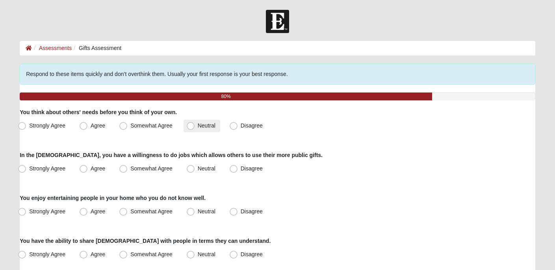
click at [198, 126] on span "Neutral" at bounding box center [207, 125] width 18 height 6
click at [191, 126] on input "Neutral" at bounding box center [192, 125] width 5 height 5
radio input "true"
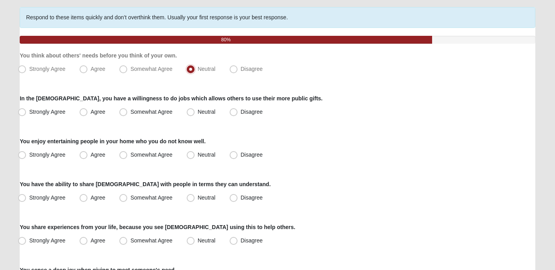
scroll to position [56, 0]
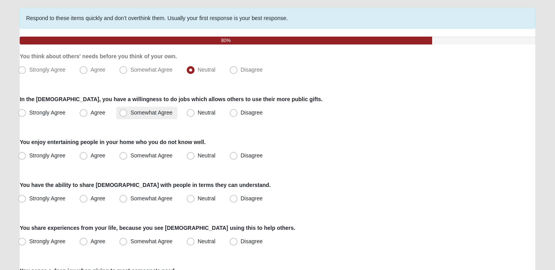
click at [169, 116] on label "Somewhat Agree" at bounding box center [146, 113] width 61 height 13
click at [128, 115] on input "Somewhat Agree" at bounding box center [124, 112] width 5 height 5
radio input "true"
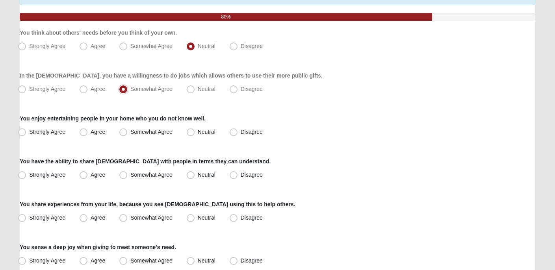
scroll to position [81, 0]
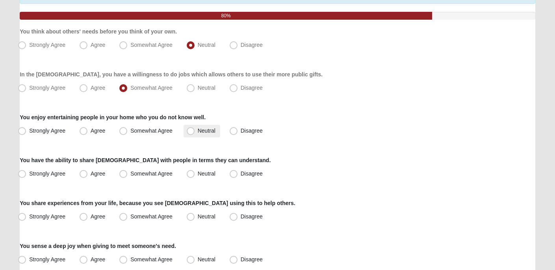
click at [198, 130] on span "Neutral" at bounding box center [207, 131] width 18 height 6
click at [193, 130] on input "Neutral" at bounding box center [192, 130] width 5 height 5
radio input "true"
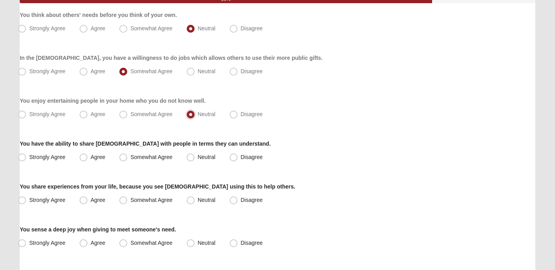
scroll to position [102, 0]
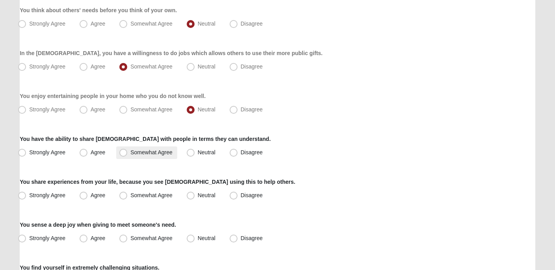
click at [164, 158] on label "Somewhat Agree" at bounding box center [146, 152] width 61 height 13
click at [128, 155] on input "Somewhat Agree" at bounding box center [124, 152] width 5 height 5
radio input "true"
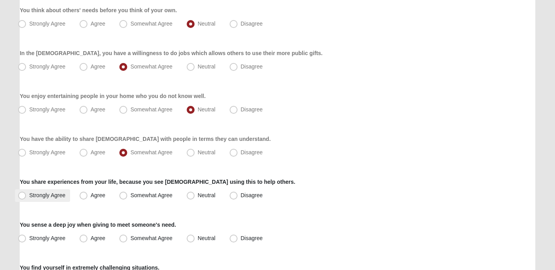
click at [53, 194] on span "Strongly Agree" at bounding box center [47, 195] width 36 height 6
click at [26, 194] on input "Strongly Agree" at bounding box center [23, 195] width 5 height 5
radio input "true"
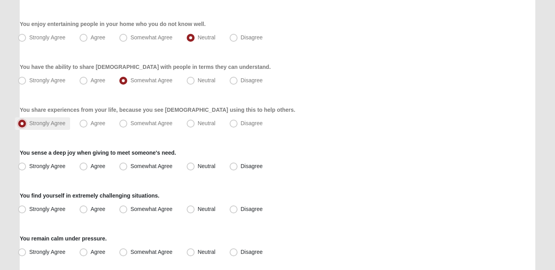
scroll to position [175, 0]
click at [78, 161] on label "Agree" at bounding box center [92, 165] width 33 height 13
click at [83, 163] on input "Agree" at bounding box center [85, 165] width 5 height 5
radio input "true"
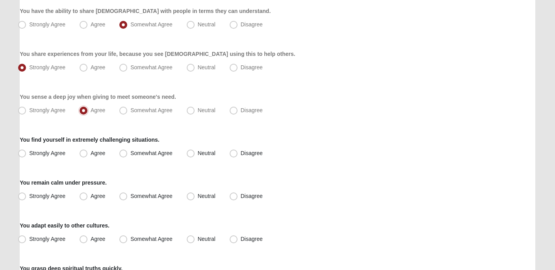
scroll to position [233, 0]
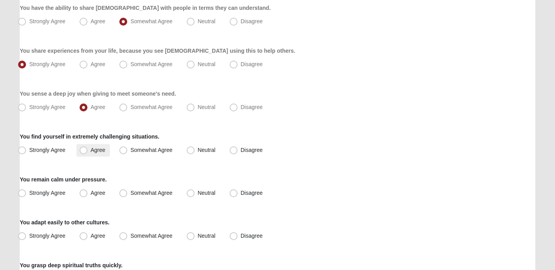
click at [91, 148] on span "Agree" at bounding box center [98, 150] width 15 height 6
click at [83, 148] on input "Agree" at bounding box center [85, 150] width 5 height 5
radio input "true"
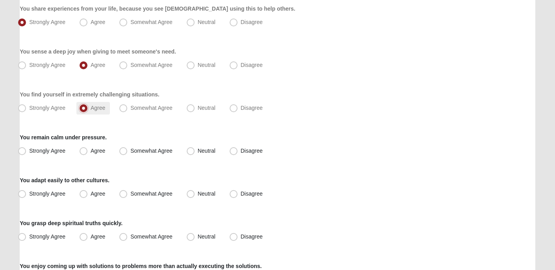
scroll to position [275, 0]
click at [165, 149] on span "Somewhat Agree" at bounding box center [151, 151] width 42 height 6
click at [128, 149] on input "Somewhat Agree" at bounding box center [124, 151] width 5 height 5
radio input "true"
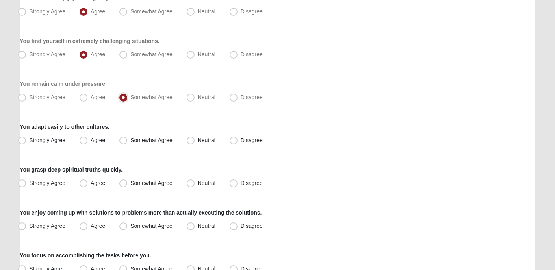
scroll to position [330, 0]
click at [242, 146] on label "Disagree" at bounding box center [246, 139] width 41 height 13
click at [238, 142] on input "Disagree" at bounding box center [235, 139] width 5 height 5
radio input "true"
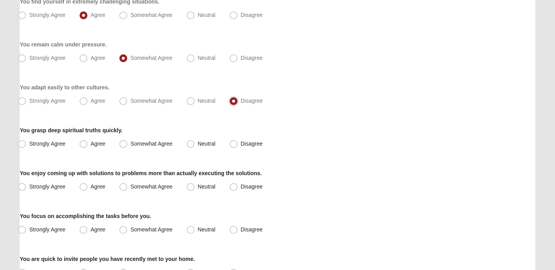
scroll to position [368, 0]
click at [165, 147] on span "Somewhat Agree" at bounding box center [151, 144] width 42 height 6
click at [128, 147] on input "Somewhat Agree" at bounding box center [124, 144] width 5 height 5
radio input "true"
click at [241, 189] on span "Disagree" at bounding box center [252, 187] width 22 height 6
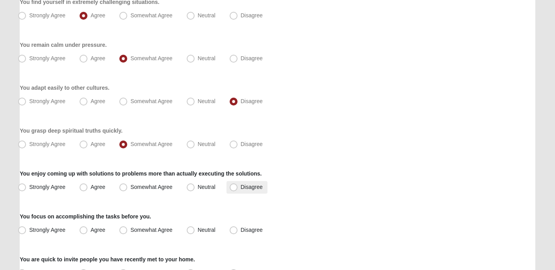
click at [233, 189] on input "Disagree" at bounding box center [235, 187] width 5 height 5
radio input "true"
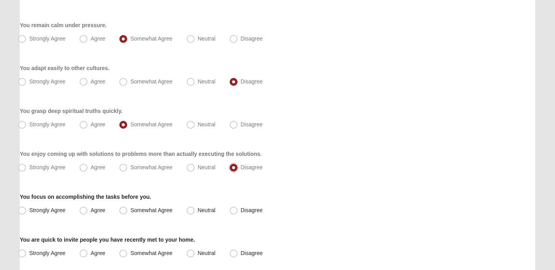
scroll to position [388, 0]
click at [50, 206] on label "Strongly Agree" at bounding box center [42, 210] width 55 height 13
click at [26, 207] on input "Strongly Agree" at bounding box center [23, 209] width 5 height 5
radio input "true"
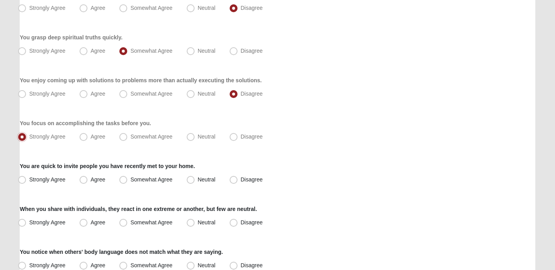
scroll to position [468, 0]
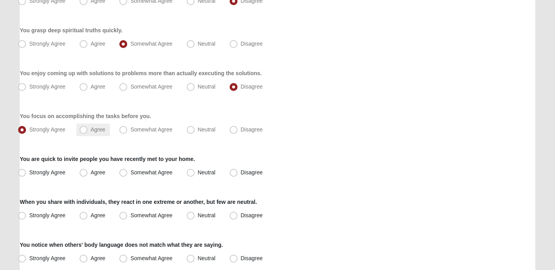
click at [89, 133] on label "Agree" at bounding box center [92, 130] width 33 height 13
click at [88, 132] on input "Agree" at bounding box center [85, 129] width 5 height 5
radio input "true"
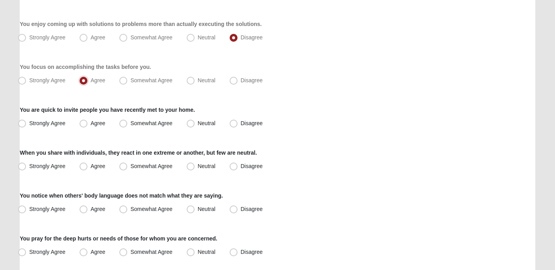
scroll to position [522, 0]
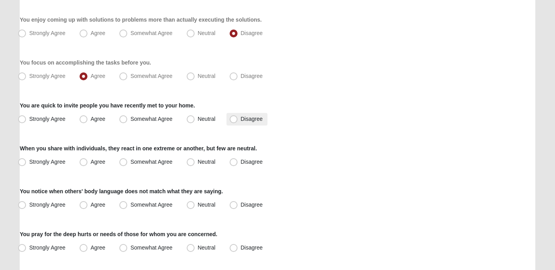
click at [251, 116] on span "Disagree" at bounding box center [252, 119] width 22 height 6
click at [238, 117] on input "Disagree" at bounding box center [235, 119] width 5 height 5
radio input "true"
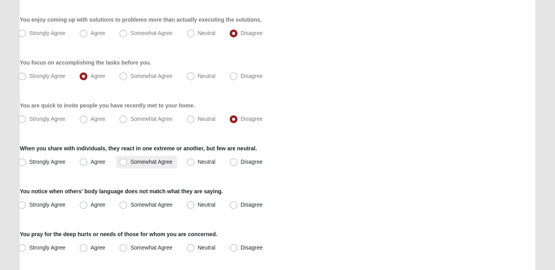
click at [157, 161] on span "Somewhat Agree" at bounding box center [151, 162] width 42 height 6
click at [128, 161] on input "Somewhat Agree" at bounding box center [124, 161] width 5 height 5
radio input "true"
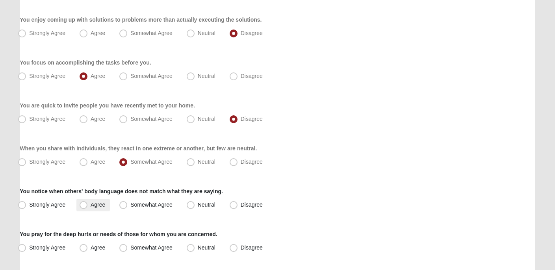
click at [88, 208] on label "Agree" at bounding box center [92, 205] width 33 height 13
click at [88, 207] on input "Agree" at bounding box center [85, 204] width 5 height 5
radio input "true"
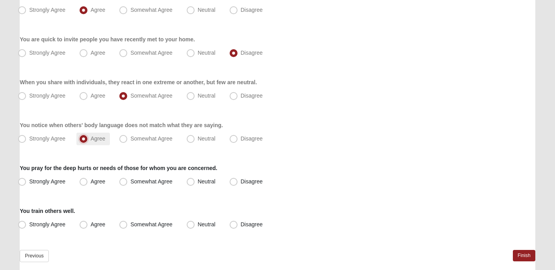
scroll to position [589, 0]
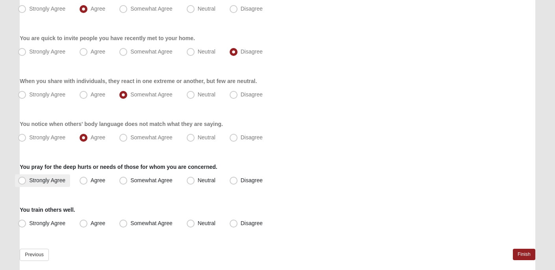
click at [48, 179] on span "Strongly Agree" at bounding box center [47, 180] width 36 height 6
click at [26, 179] on input "Strongly Agree" at bounding box center [23, 180] width 5 height 5
radio input "true"
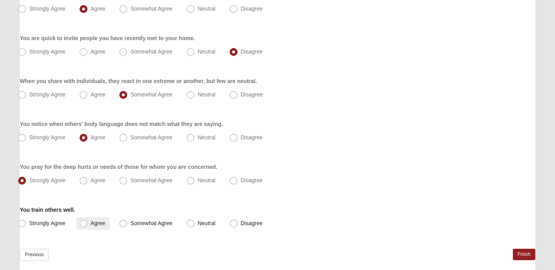
click at [83, 229] on label "Agree" at bounding box center [92, 223] width 33 height 13
click at [83, 226] on input "Agree" at bounding box center [85, 223] width 5 height 5
radio input "true"
click at [520, 252] on link "Finish" at bounding box center [524, 254] width 22 height 11
